Goal: Find specific fact: Find specific fact

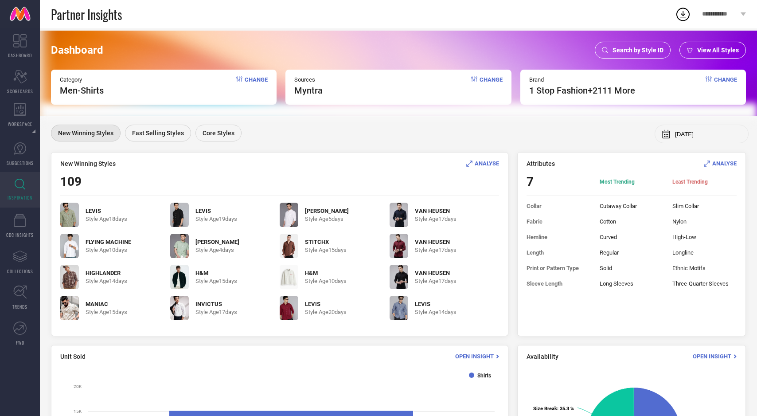
click at [638, 55] on div "Search by Style ID" at bounding box center [633, 50] width 76 height 17
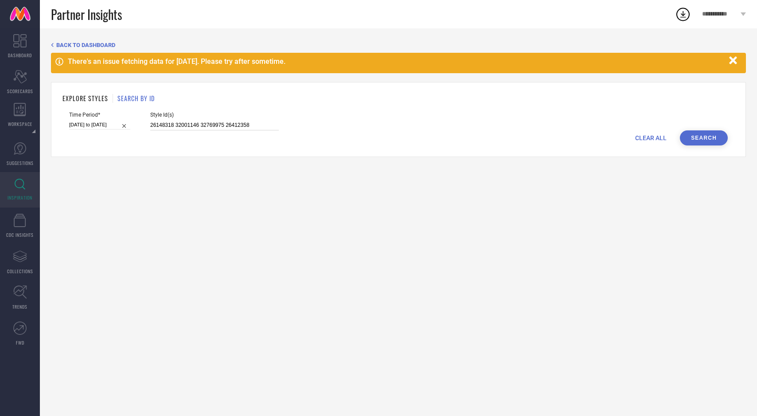
drag, startPoint x: 141, startPoint y: 124, endPoint x: 421, endPoint y: 124, distance: 280.7
click at [421, 124] on div "Time Period* [DATE] to [DATE] Style Id(s) 26148318 32001146 32769975 26412358" at bounding box center [398, 121] width 659 height 19
paste input "31667688"
type input "31667688"
click at [696, 139] on button "Search" at bounding box center [704, 137] width 48 height 15
